Goal: Check status: Check status

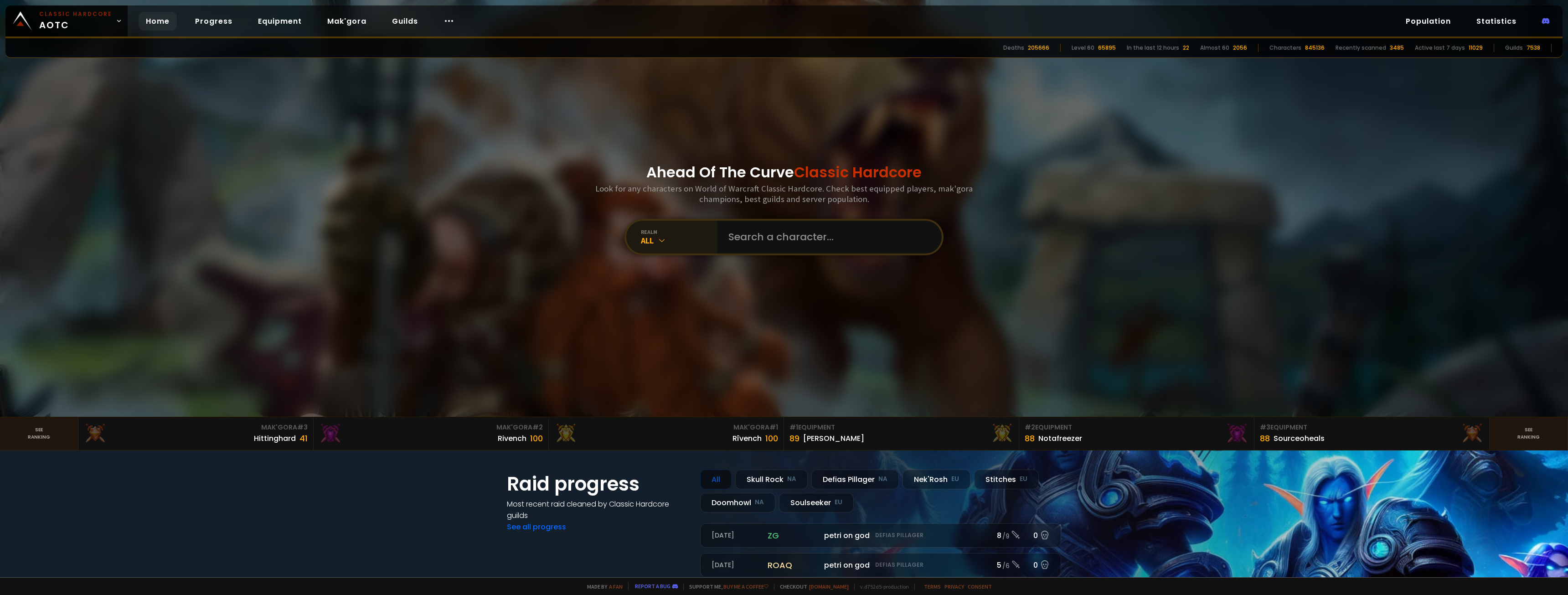
click at [669, 243] on div "All" at bounding box center [679, 241] width 76 height 11
click at [672, 238] on div "All" at bounding box center [679, 241] width 76 height 11
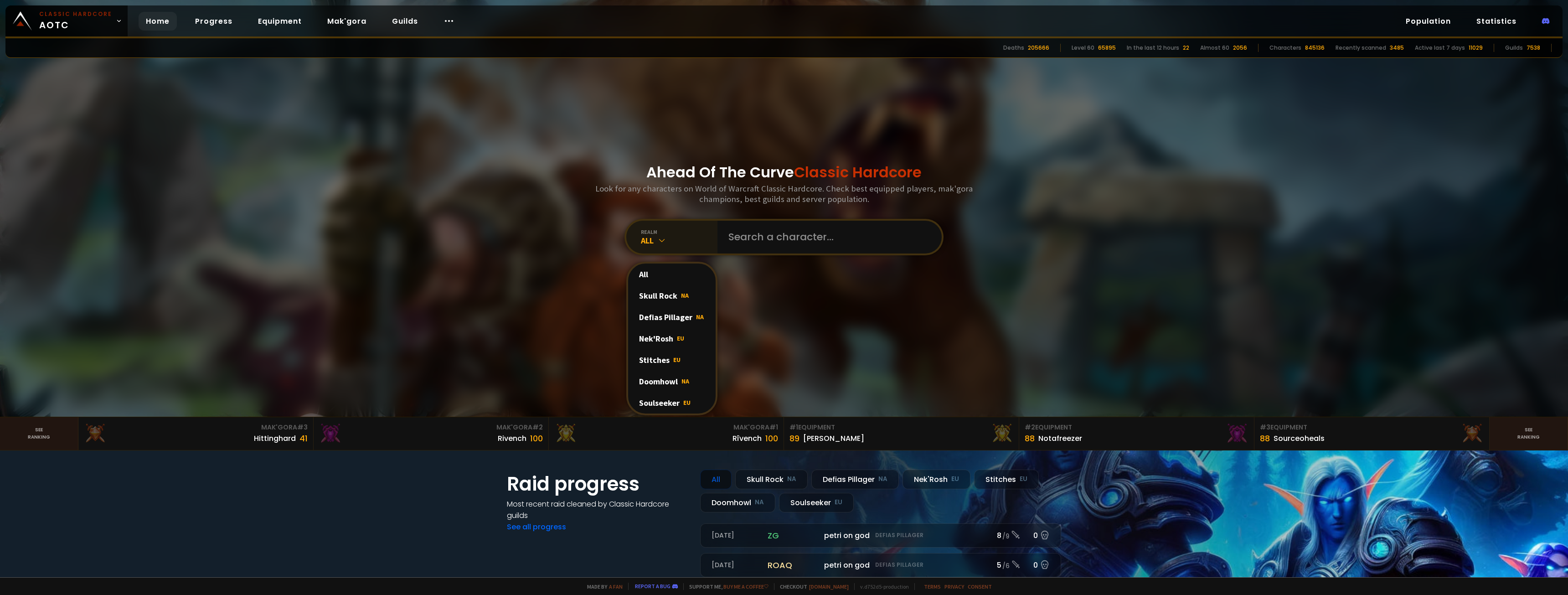
click at [672, 238] on div "All" at bounding box center [679, 241] width 76 height 11
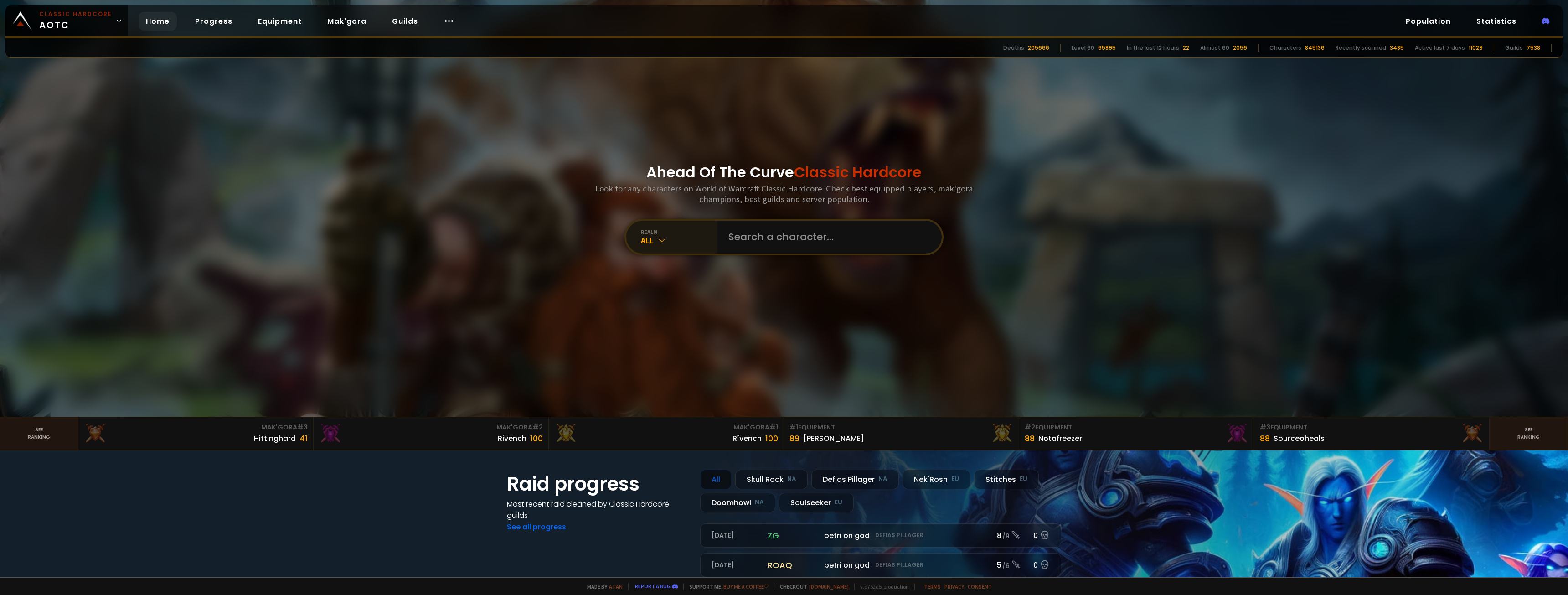
click at [669, 241] on div "All" at bounding box center [679, 241] width 76 height 11
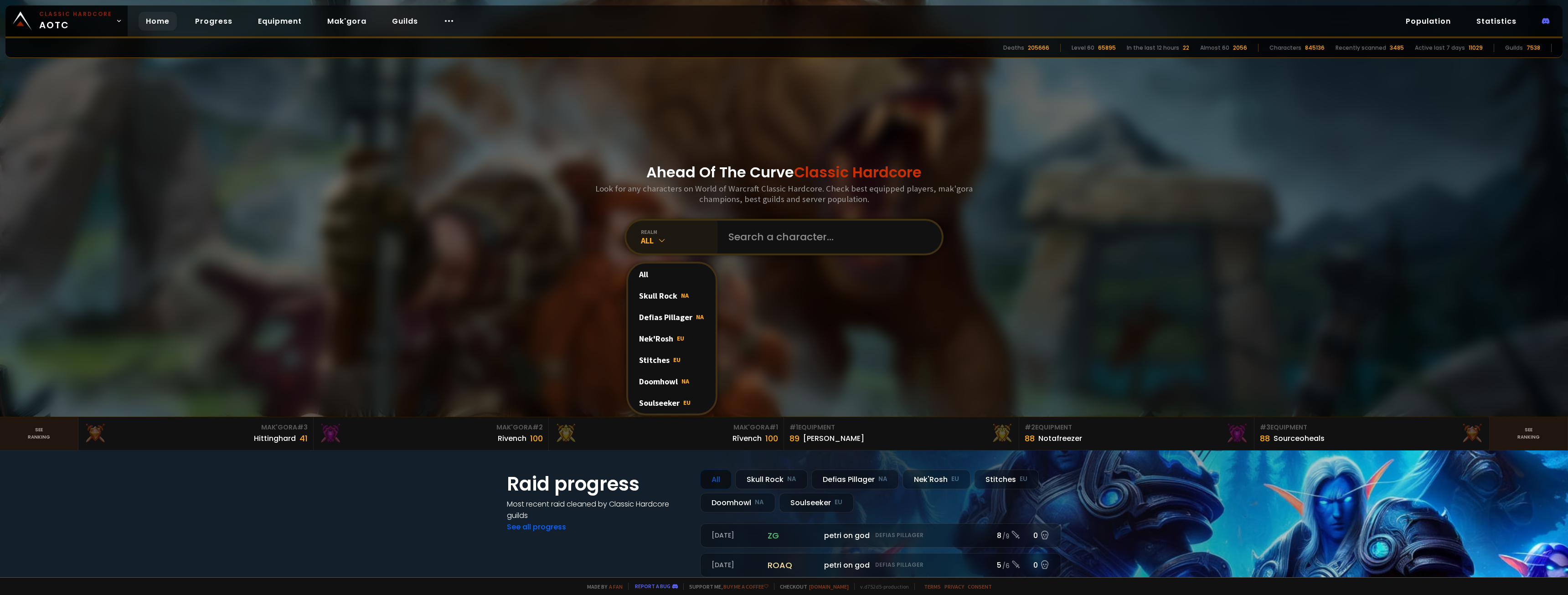
click at [681, 235] on div "All" at bounding box center [679, 241] width 76 height 11
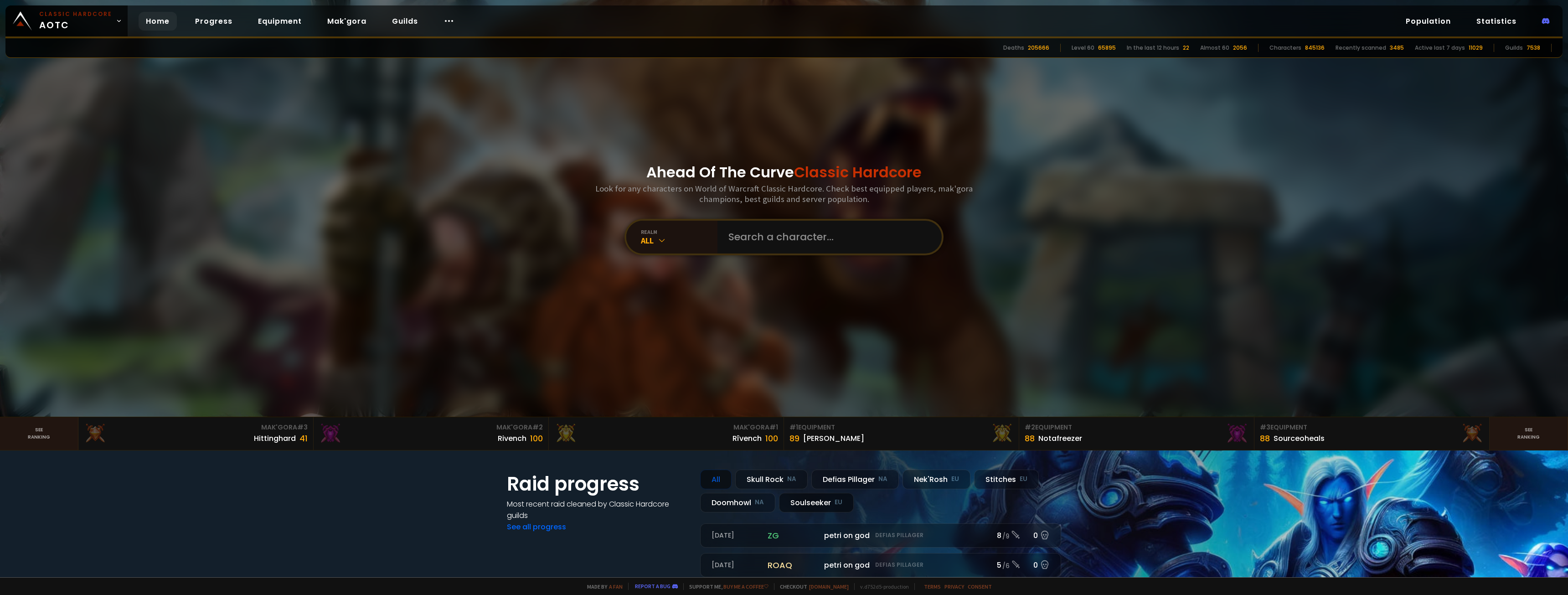
click at [809, 503] on div "Soulseeker EU" at bounding box center [816, 503] width 75 height 20
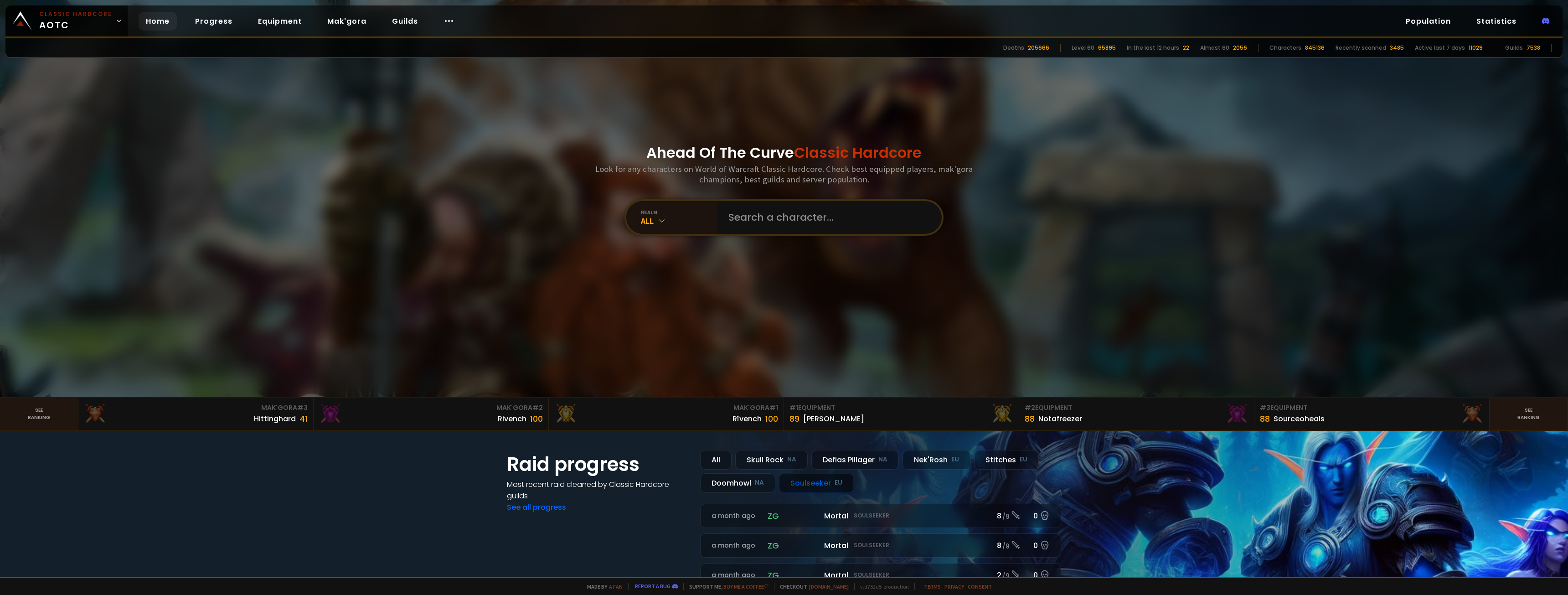
scroll to position [92, 0]
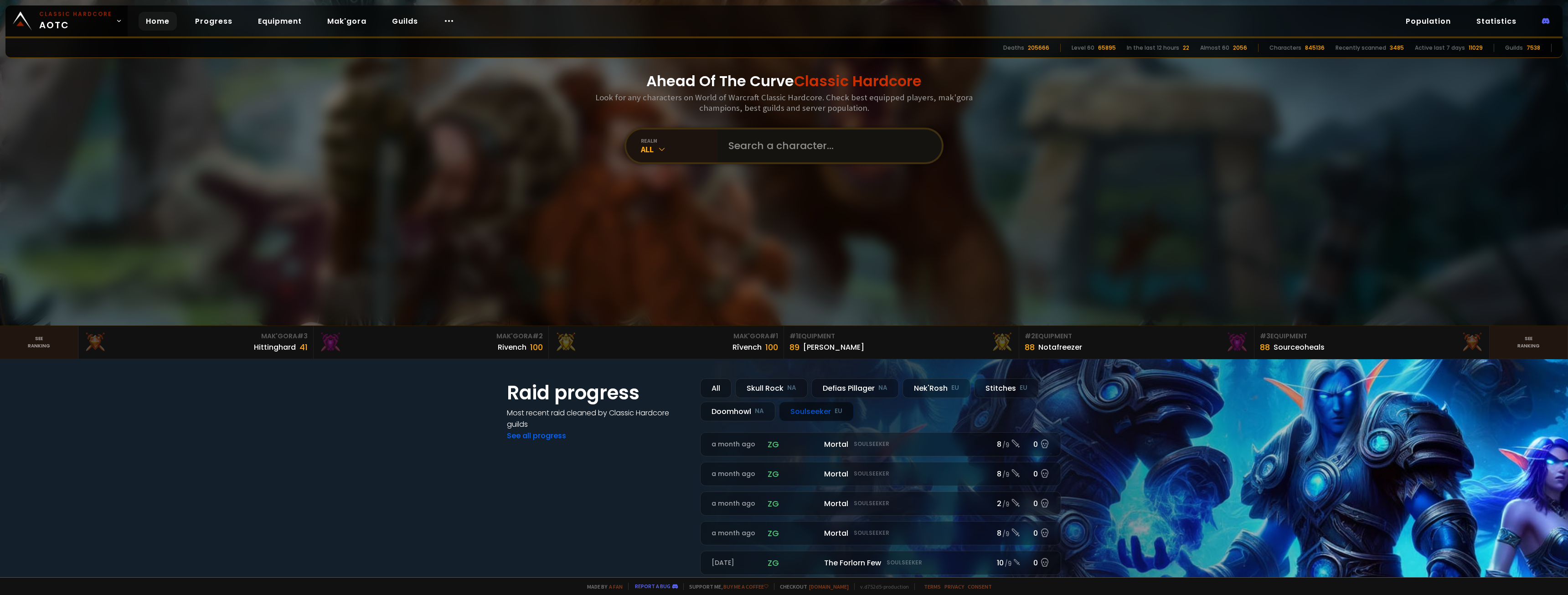
click at [781, 149] on input "text" at bounding box center [826, 146] width 207 height 33
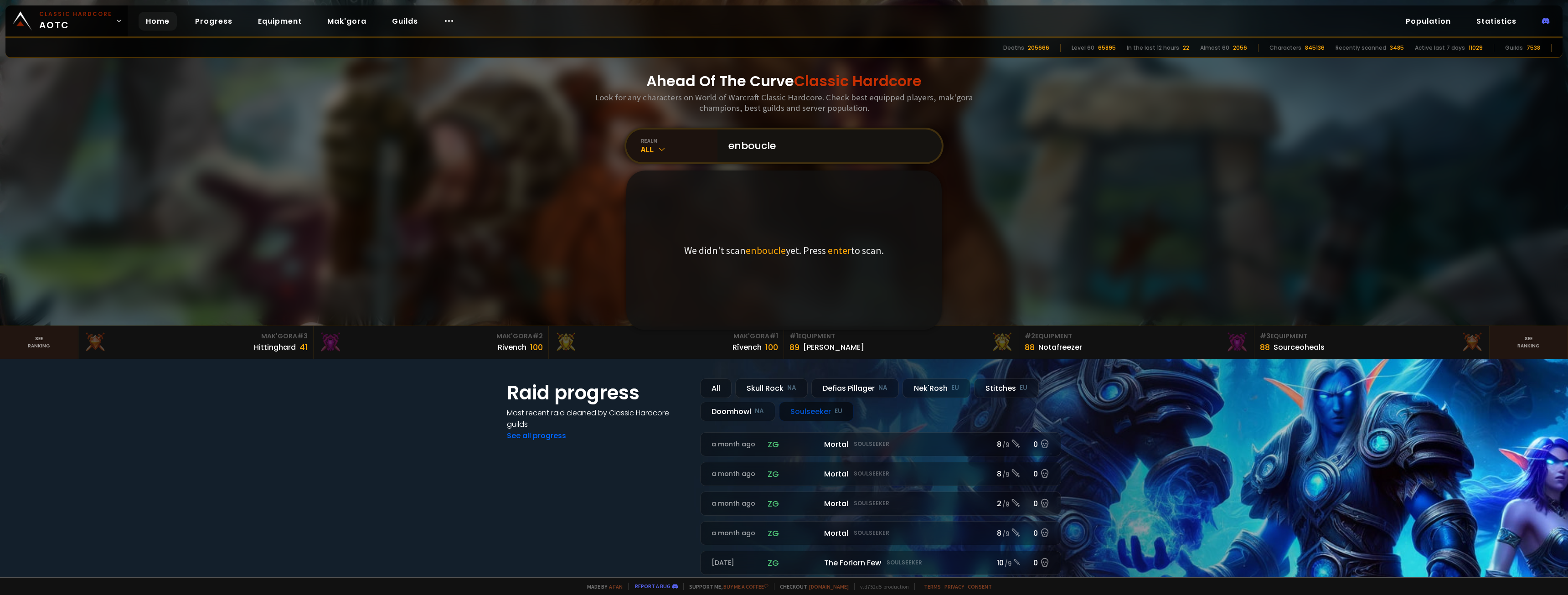
type input "enboucle"
click at [831, 251] on span "enter" at bounding box center [840, 251] width 23 height 13
click at [773, 140] on input "enboucle" at bounding box center [826, 146] width 207 height 33
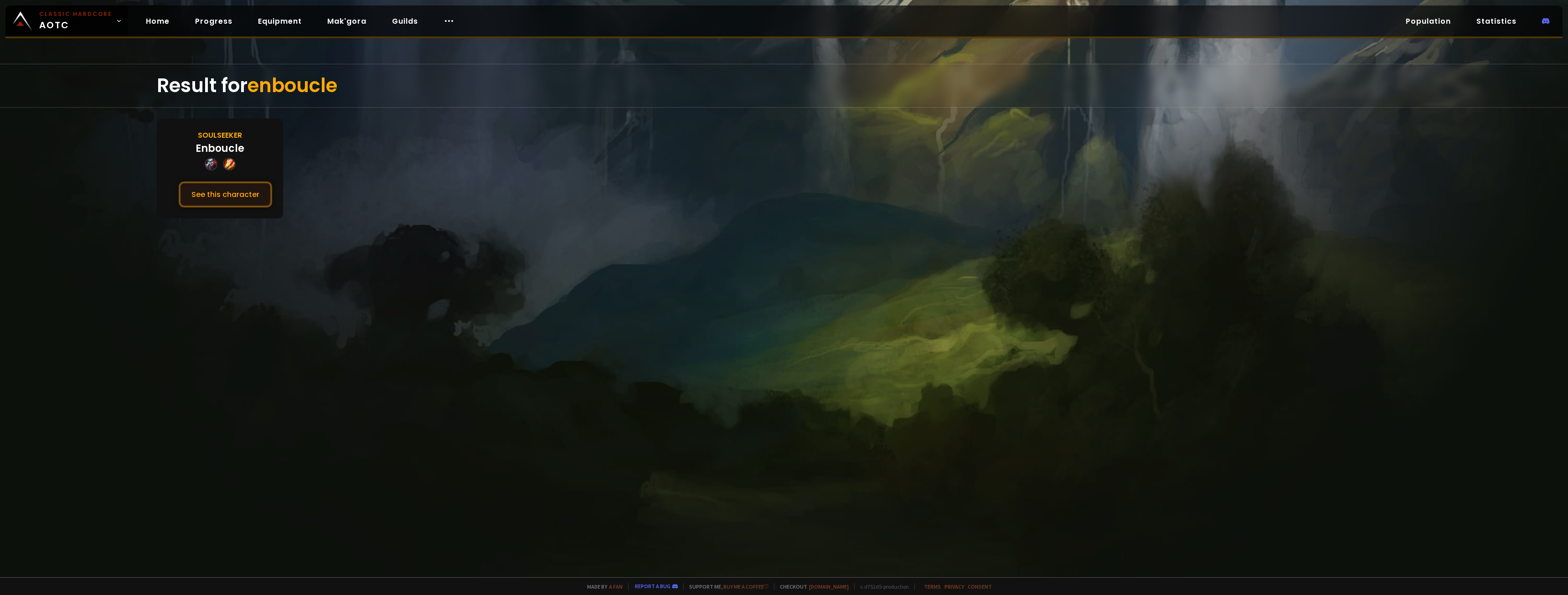
click at [237, 196] on button "See this character" at bounding box center [225, 194] width 93 height 26
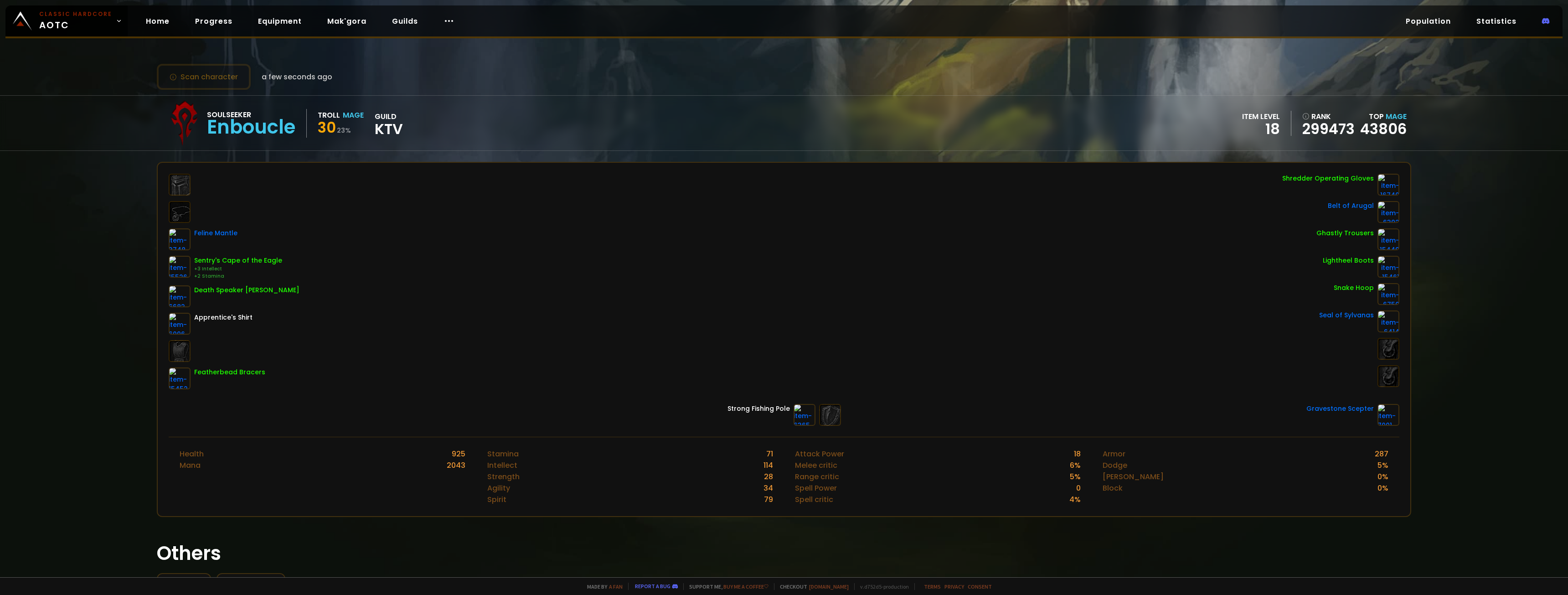
click at [862, 420] on div "Strong Fishing Pole Gravestone Scepter" at bounding box center [784, 415] width 1231 height 22
click at [898, 449] on div "Attack Power 18" at bounding box center [938, 454] width 286 height 12
click at [1118, 141] on div "Soulseeker Enboucle Troll Mage 30 23 % guild KTV item level 18 rank 299473 Top …" at bounding box center [784, 123] width 1255 height 55
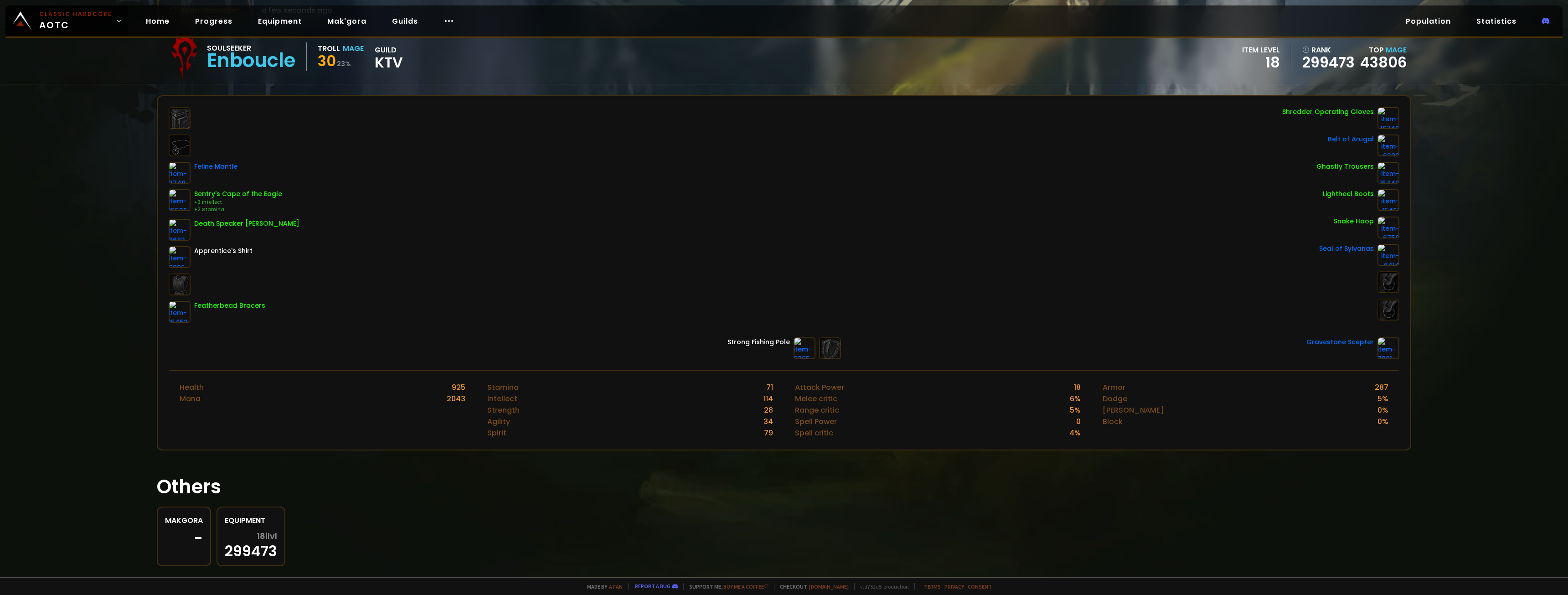
scroll to position [84, 0]
